Goal: Task Accomplishment & Management: Manage account settings

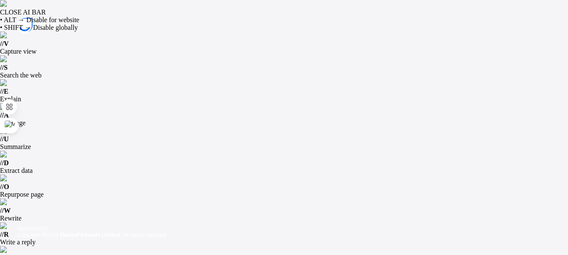
type input "**********"
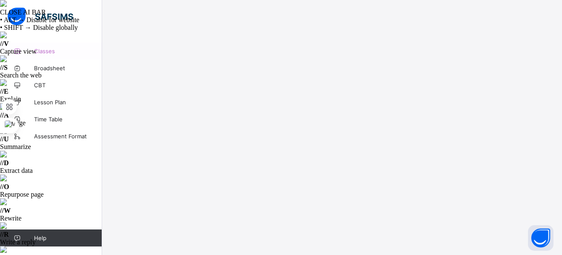
click at [55, 52] on span "Classes" at bounding box center [68, 51] width 68 height 7
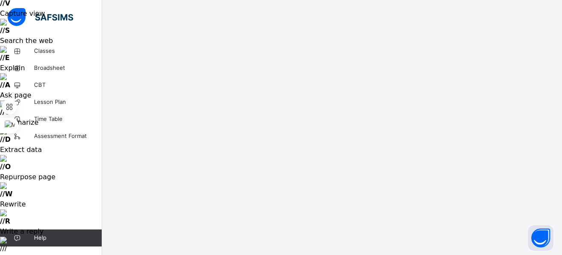
scroll to position [37, 0]
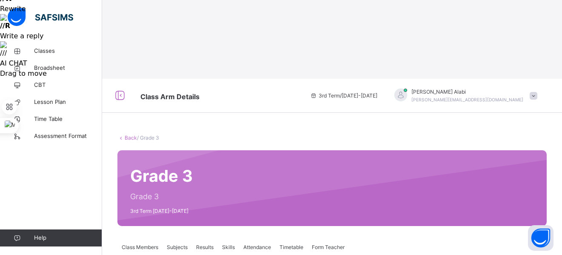
scroll to position [40, 0]
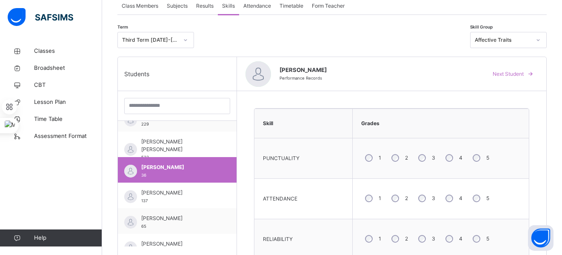
scroll to position [520, 0]
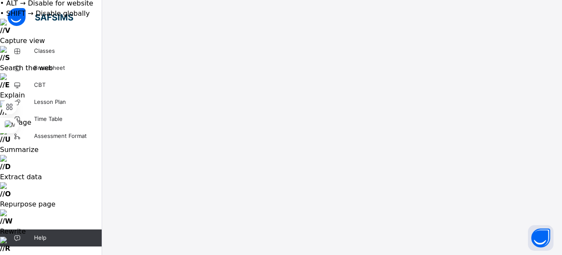
scroll to position [18, 0]
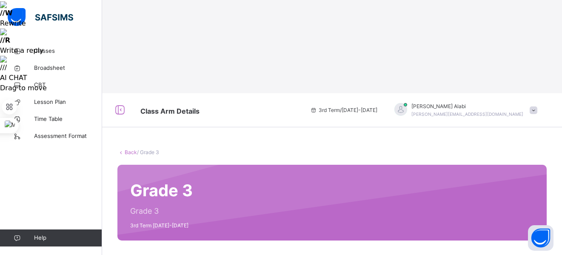
scroll to position [228, 0]
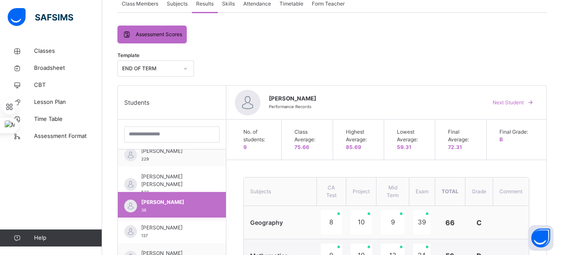
scroll to position [487, 0]
